Goal: Transaction & Acquisition: Register for event/course

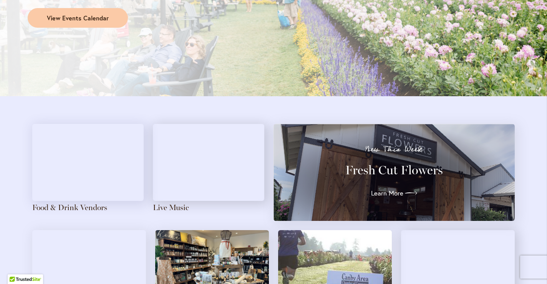
scroll to position [756, 0]
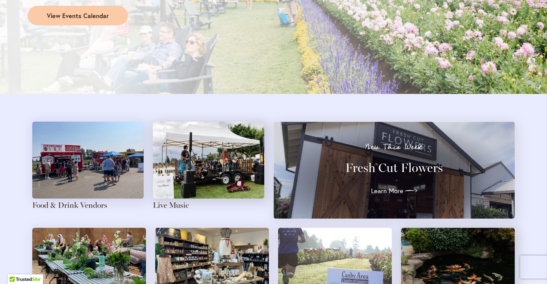
click at [185, 170] on img at bounding box center [208, 159] width 111 height 77
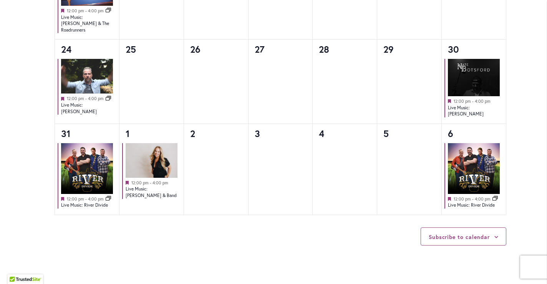
scroll to position [825, 0]
